Goal: Task Accomplishment & Management: Complete application form

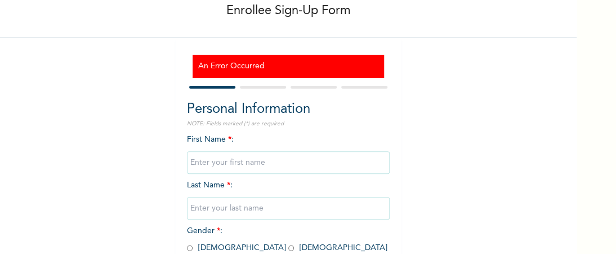
scroll to position [67, 0]
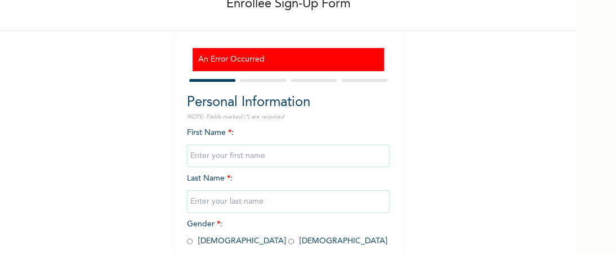
click at [194, 153] on input "text" at bounding box center [288, 155] width 203 height 23
type input "CHIZAL"
click at [196, 203] on input "text" at bounding box center [288, 201] width 203 height 23
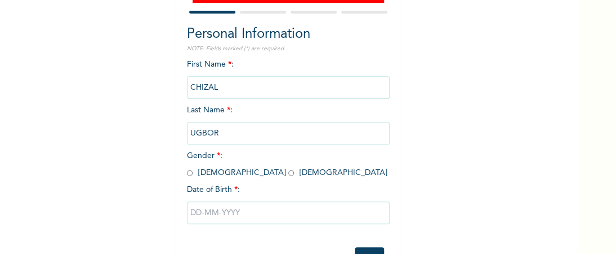
scroll to position [142, 0]
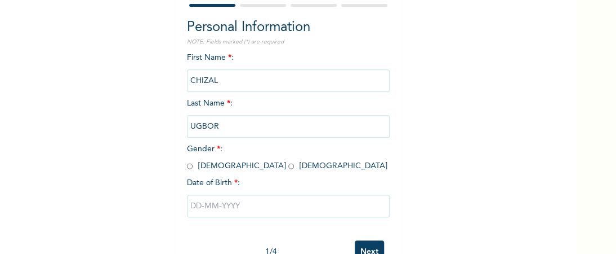
type input "UGBOR"
click at [288, 166] on input "radio" at bounding box center [291, 166] width 6 height 11
radio input "true"
click at [188, 204] on input "text" at bounding box center [288, 205] width 203 height 23
select select "8"
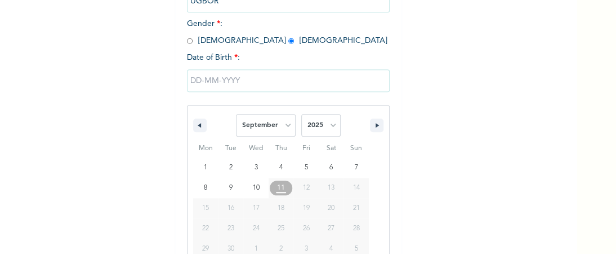
scroll to position [294, 0]
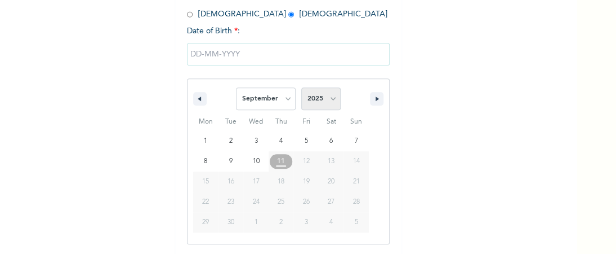
click at [325, 99] on select "2025 2024 2023 2022 2021 2020 2019 2018 2017 2016 2015 2014 2013 2012 2011 2010…" at bounding box center [320, 98] width 39 height 23
select select "2014"
click at [301, 87] on select "2025 2024 2023 2022 2021 2020 2019 2018 2017 2016 2015 2014 2013 2012 2011 2010…" at bounding box center [320, 98] width 39 height 23
type input "[DATE]"
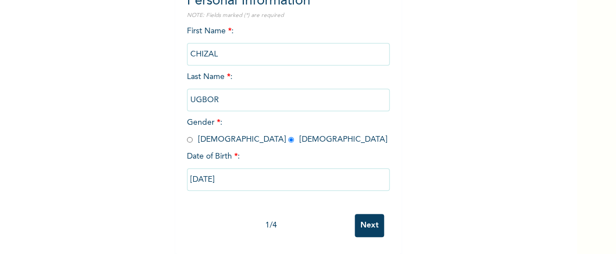
click at [219, 170] on input "[DATE]" at bounding box center [288, 179] width 203 height 23
select select "8"
select select "2014"
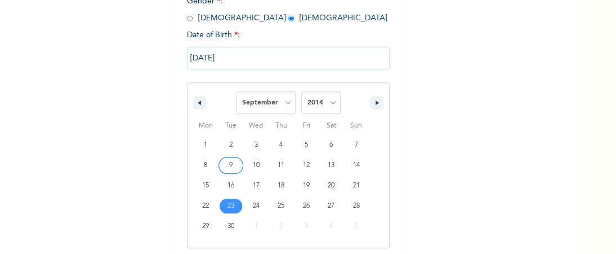
scroll to position [294, 0]
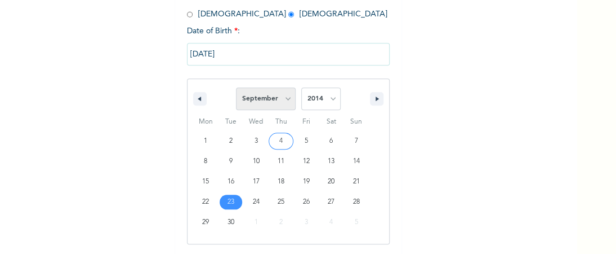
click at [281, 100] on select "January February March April May June July August September October November De…" at bounding box center [266, 98] width 60 height 23
select select "3"
click at [236, 87] on select "January February March April May June July August September October November De…" at bounding box center [266, 98] width 60 height 23
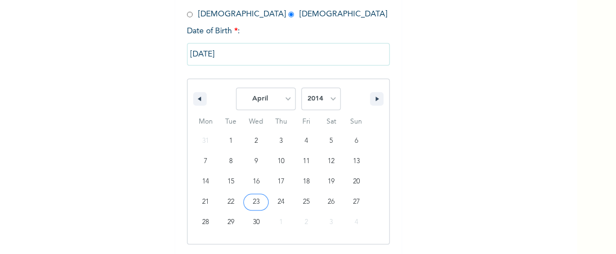
type input "[DATE]"
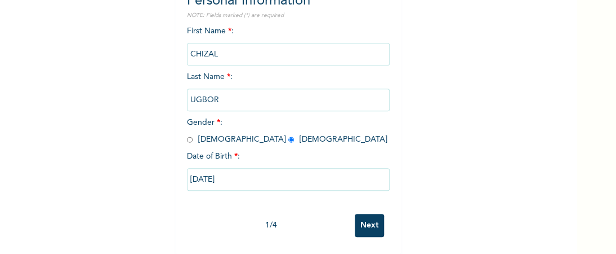
click at [359, 214] on input "Next" at bounding box center [369, 225] width 29 height 23
